Goal: Task Accomplishment & Management: Manage account settings

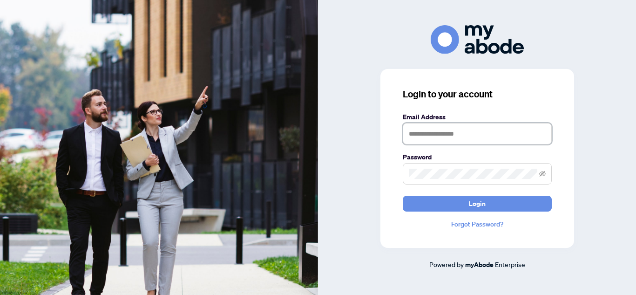
click at [446, 132] on input "text" at bounding box center [477, 133] width 149 height 21
type input "**********"
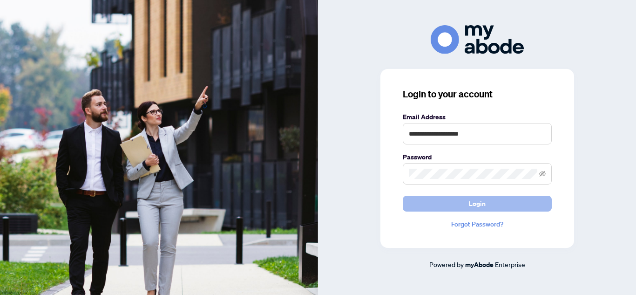
click at [489, 205] on button "Login" at bounding box center [477, 204] width 149 height 16
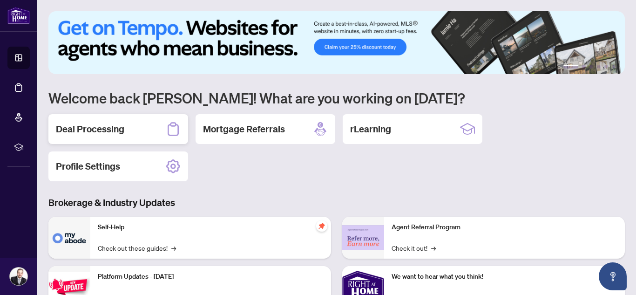
click at [105, 130] on h2 "Deal Processing" at bounding box center [90, 128] width 68 height 13
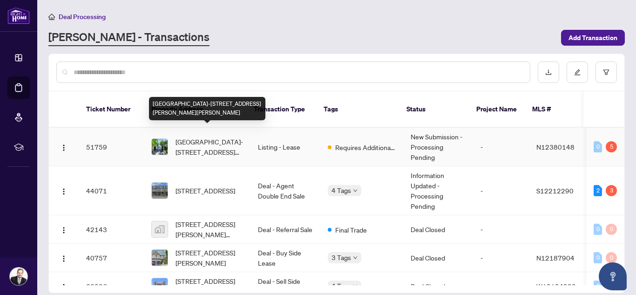
click at [211, 136] on span "[GEOGRAPHIC_DATA]-[STREET_ADDRESS][PERSON_NAME][PERSON_NAME]" at bounding box center [210, 146] width 68 height 20
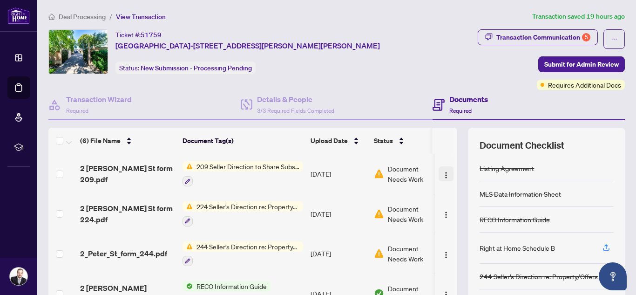
click at [445, 177] on img "button" at bounding box center [445, 174] width 7 height 7
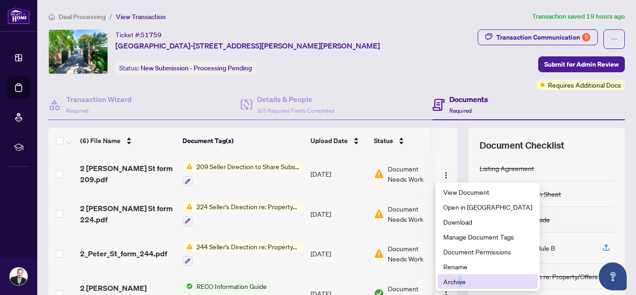
click at [461, 284] on span "Archive" at bounding box center [487, 281] width 89 height 10
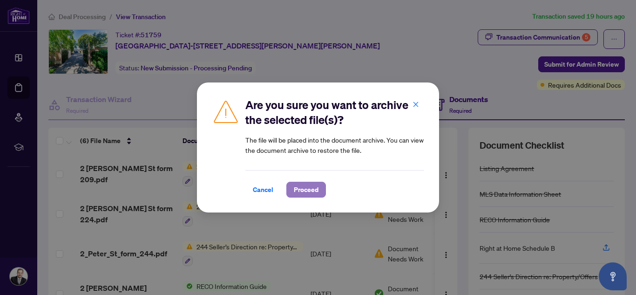
click at [315, 191] on span "Proceed" at bounding box center [306, 189] width 25 height 15
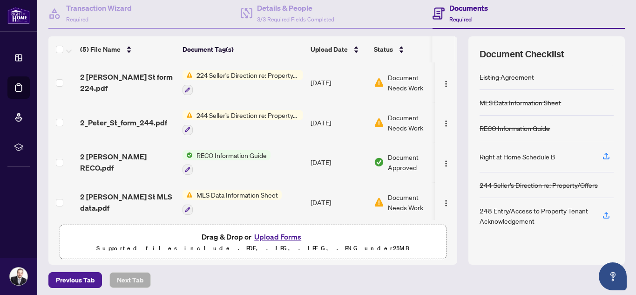
scroll to position [95, 0]
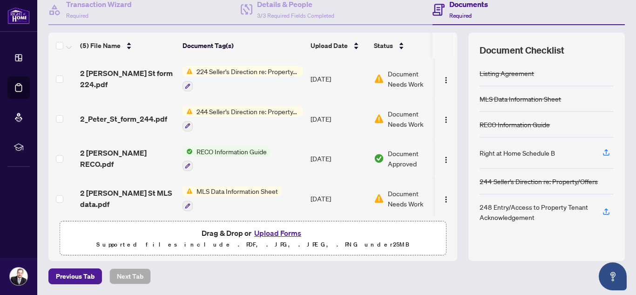
click at [271, 235] on button "Upload Forms" at bounding box center [277, 233] width 53 height 12
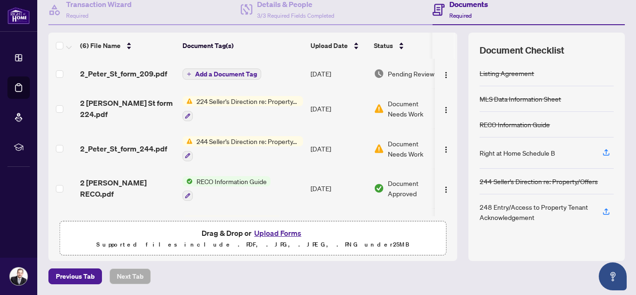
click at [190, 72] on icon "plus" at bounding box center [189, 74] width 5 height 5
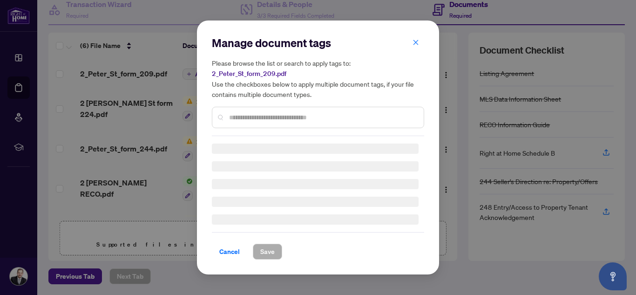
click at [262, 114] on div "Manage document tags Please browse the list or search to apply tags to: 2_Peter…" at bounding box center [318, 85] width 212 height 101
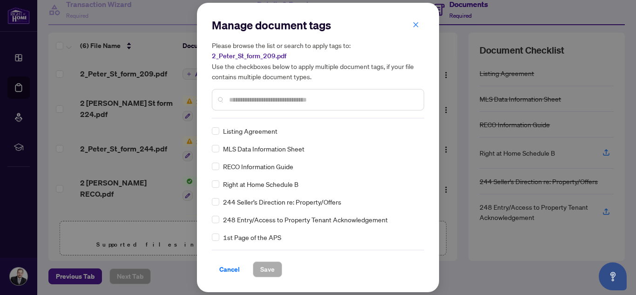
click at [242, 100] on input "text" at bounding box center [322, 100] width 187 height 10
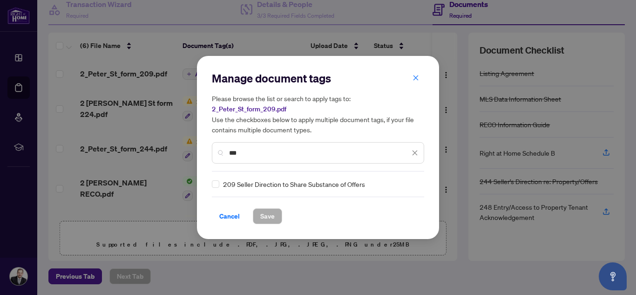
type input "***"
click at [263, 213] on span "Save" at bounding box center [267, 216] width 14 height 15
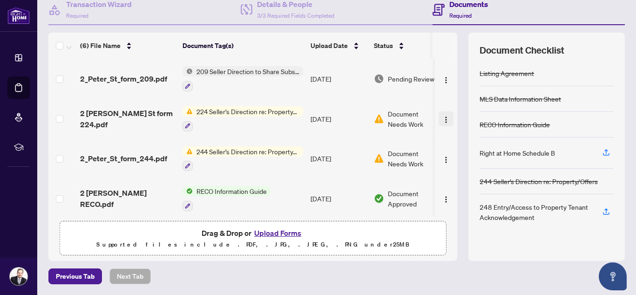
click at [446, 118] on img "button" at bounding box center [445, 119] width 7 height 7
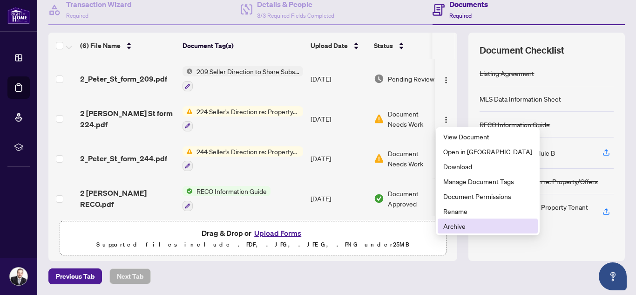
click at [460, 225] on span "Archive" at bounding box center [487, 226] width 89 height 10
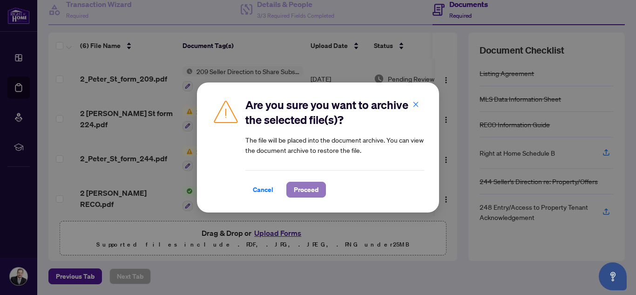
click at [313, 193] on span "Proceed" at bounding box center [306, 189] width 25 height 15
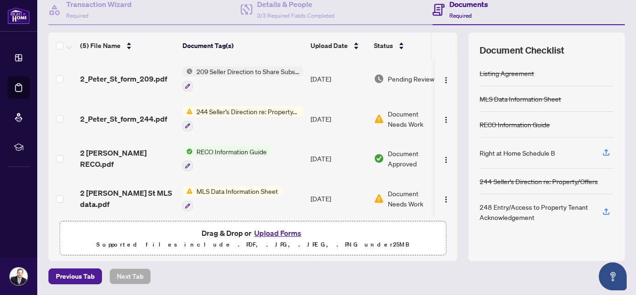
click at [277, 233] on button "Upload Forms" at bounding box center [277, 233] width 53 height 12
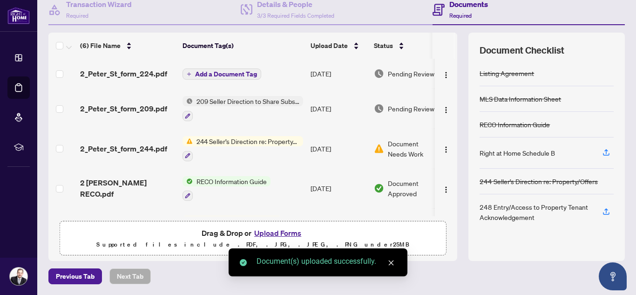
click at [189, 73] on icon "plus" at bounding box center [189, 74] width 5 height 5
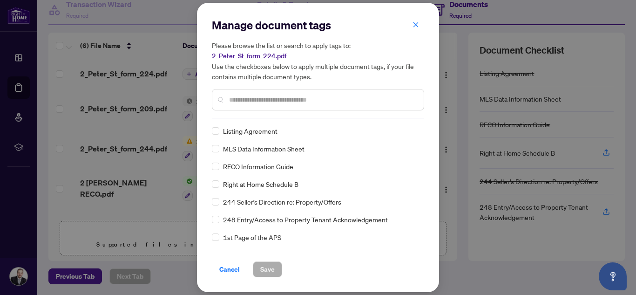
click at [255, 122] on div "Manage document tags Please browse the list or search to apply tags to: 2_Peter…" at bounding box center [318, 147] width 212 height 259
click at [246, 97] on input "text" at bounding box center [322, 100] width 187 height 10
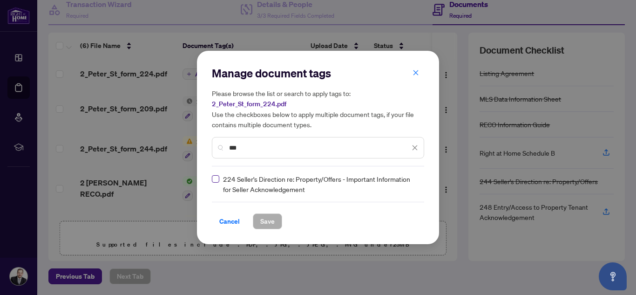
type input "***"
click at [265, 222] on span "Save" at bounding box center [267, 221] width 14 height 15
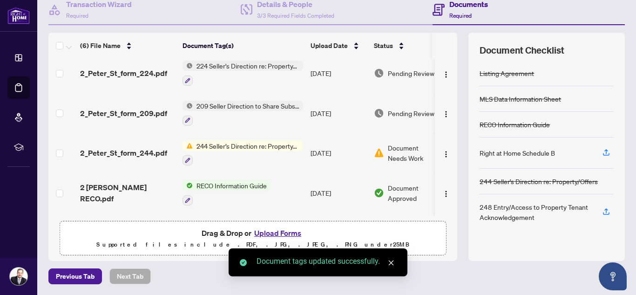
scroll to position [9, 0]
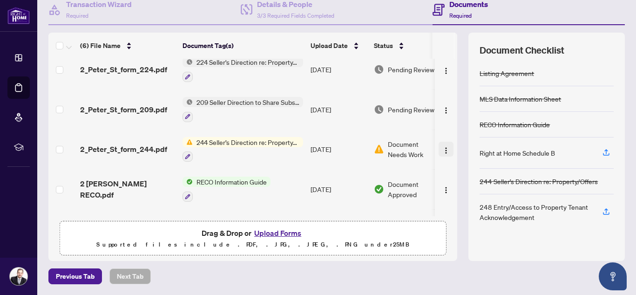
click at [445, 149] on img "button" at bounding box center [445, 150] width 7 height 7
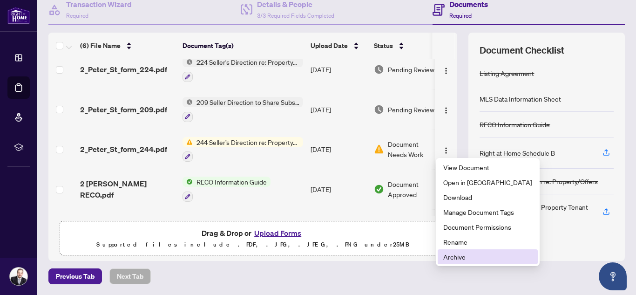
click at [458, 258] on span "Archive" at bounding box center [487, 256] width 89 height 10
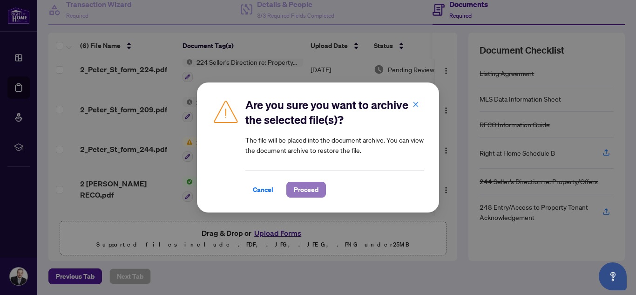
click at [304, 190] on span "Proceed" at bounding box center [306, 189] width 25 height 15
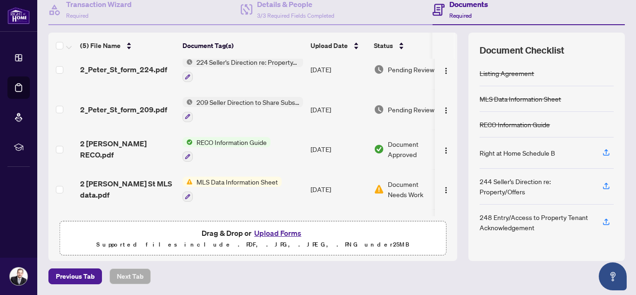
click at [275, 232] on button "Upload Forms" at bounding box center [277, 233] width 53 height 12
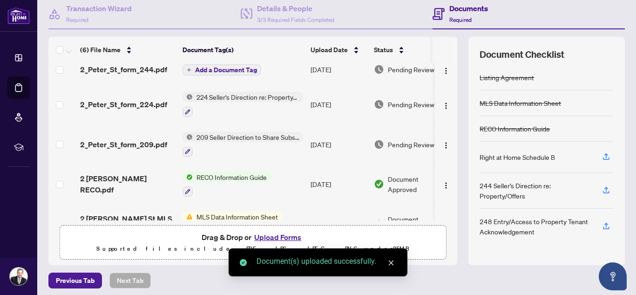
scroll to position [9, 0]
click at [188, 68] on icon "plus" at bounding box center [189, 69] width 5 height 5
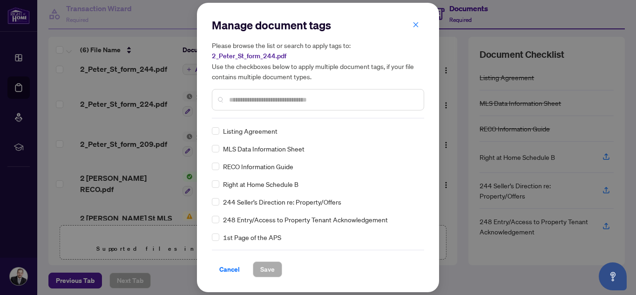
click at [246, 98] on input "text" at bounding box center [322, 100] width 187 height 10
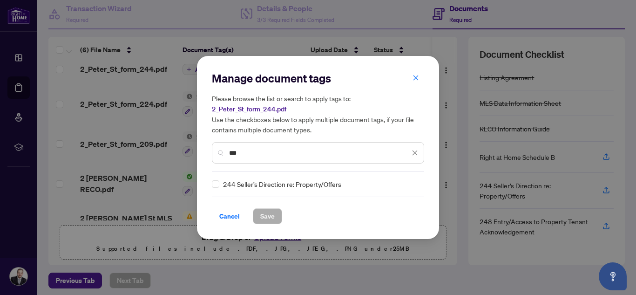
type input "***"
drag, startPoint x: 270, startPoint y: 221, endPoint x: 301, endPoint y: 211, distance: 32.7
click at [270, 221] on span "Save" at bounding box center [267, 216] width 14 height 15
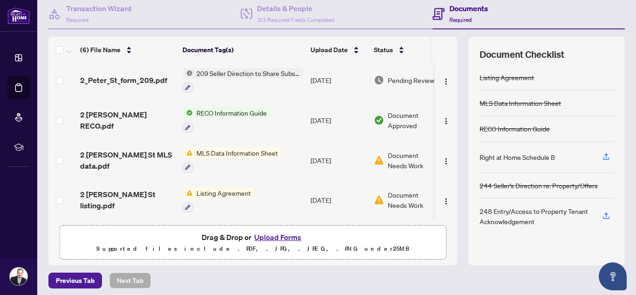
scroll to position [95, 0]
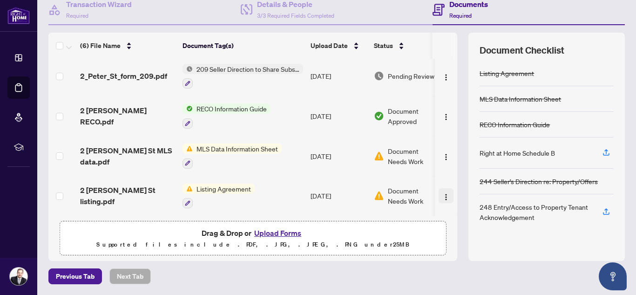
click at [443, 197] on span "button" at bounding box center [445, 195] width 7 height 10
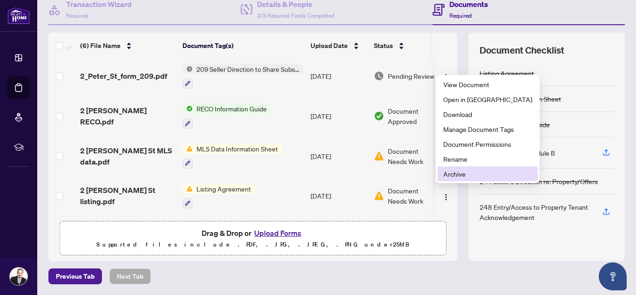
click at [460, 172] on span "Archive" at bounding box center [487, 174] width 89 height 10
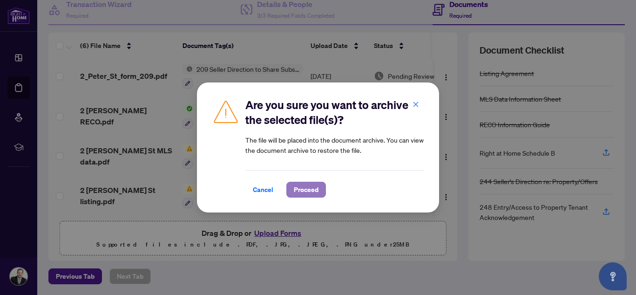
click at [315, 190] on span "Proceed" at bounding box center [306, 189] width 25 height 15
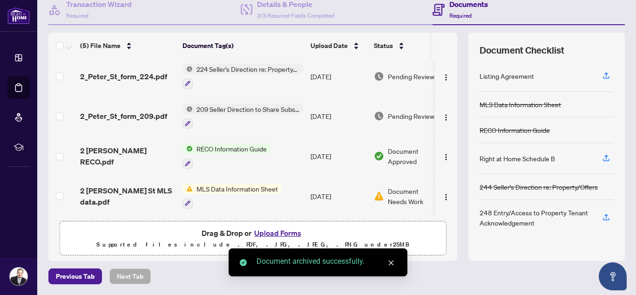
scroll to position [44, 0]
click at [277, 230] on button "Upload Forms" at bounding box center [277, 233] width 53 height 12
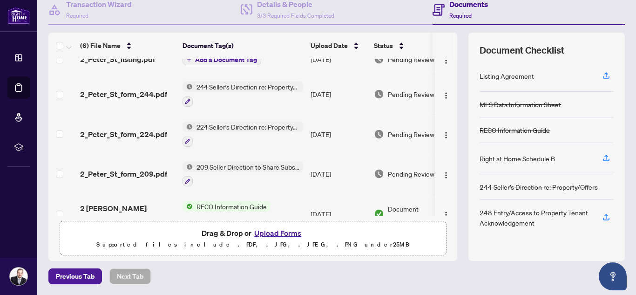
scroll to position [12, 0]
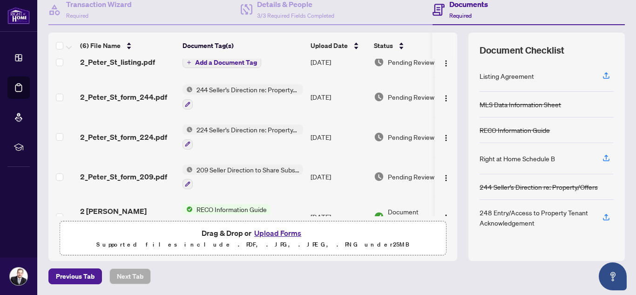
click at [189, 63] on icon "plus" at bounding box center [189, 63] width 0 height 4
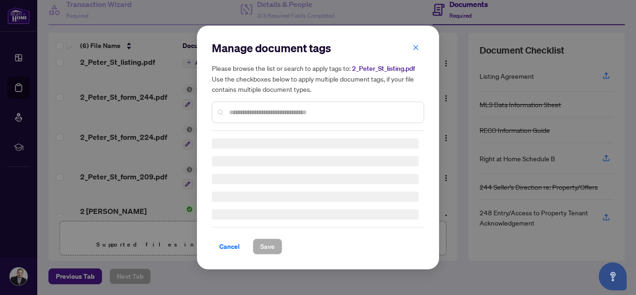
click at [256, 110] on div "Manage document tags Please browse the list or search to apply tags to: 2_Peter…" at bounding box center [318, 86] width 212 height 90
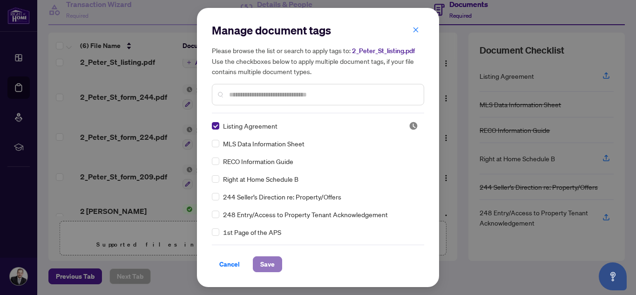
click at [273, 264] on span "Save" at bounding box center [267, 264] width 14 height 15
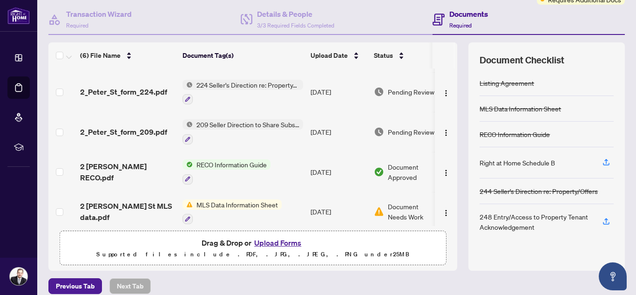
scroll to position [79, 0]
